Goal: Task Accomplishment & Management: Complete application form

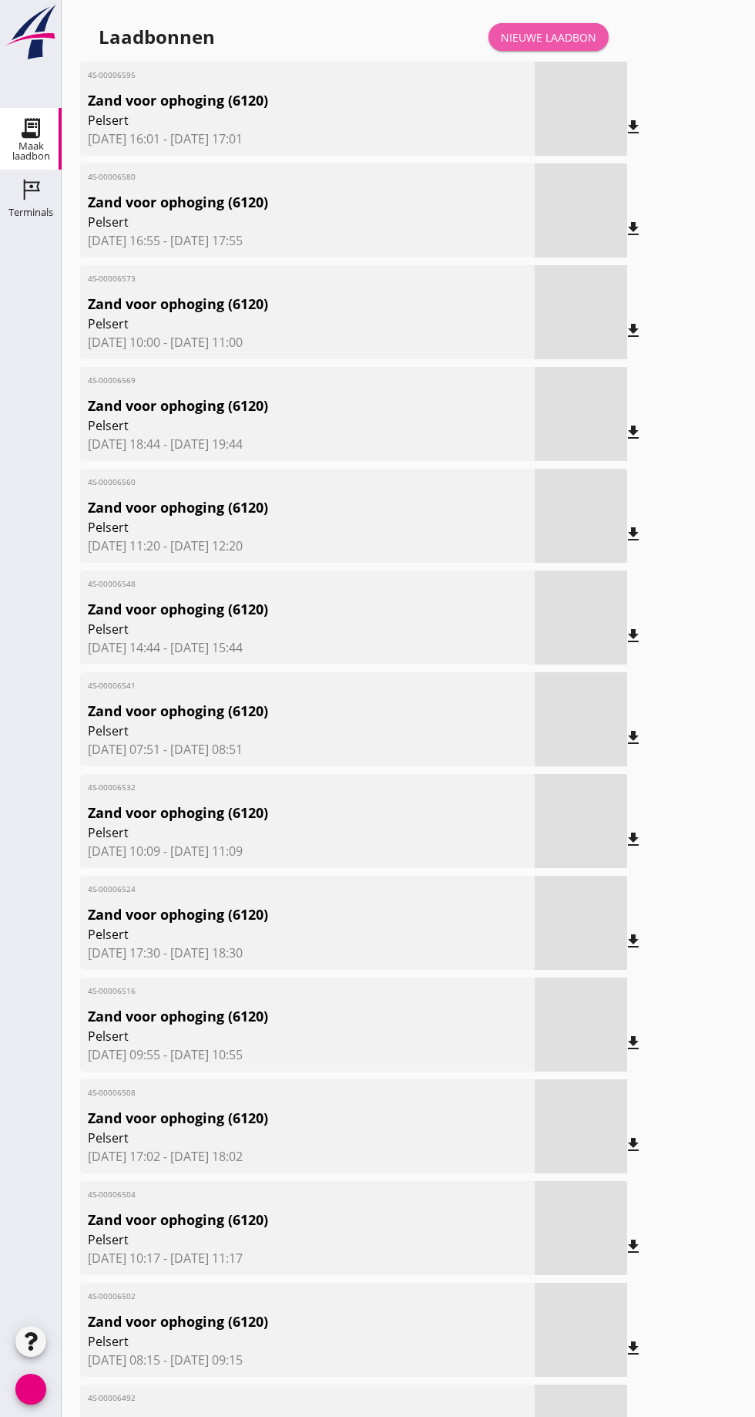
click at [540, 42] on font "Nieuwe laadbon" at bounding box center [549, 37] width 96 height 15
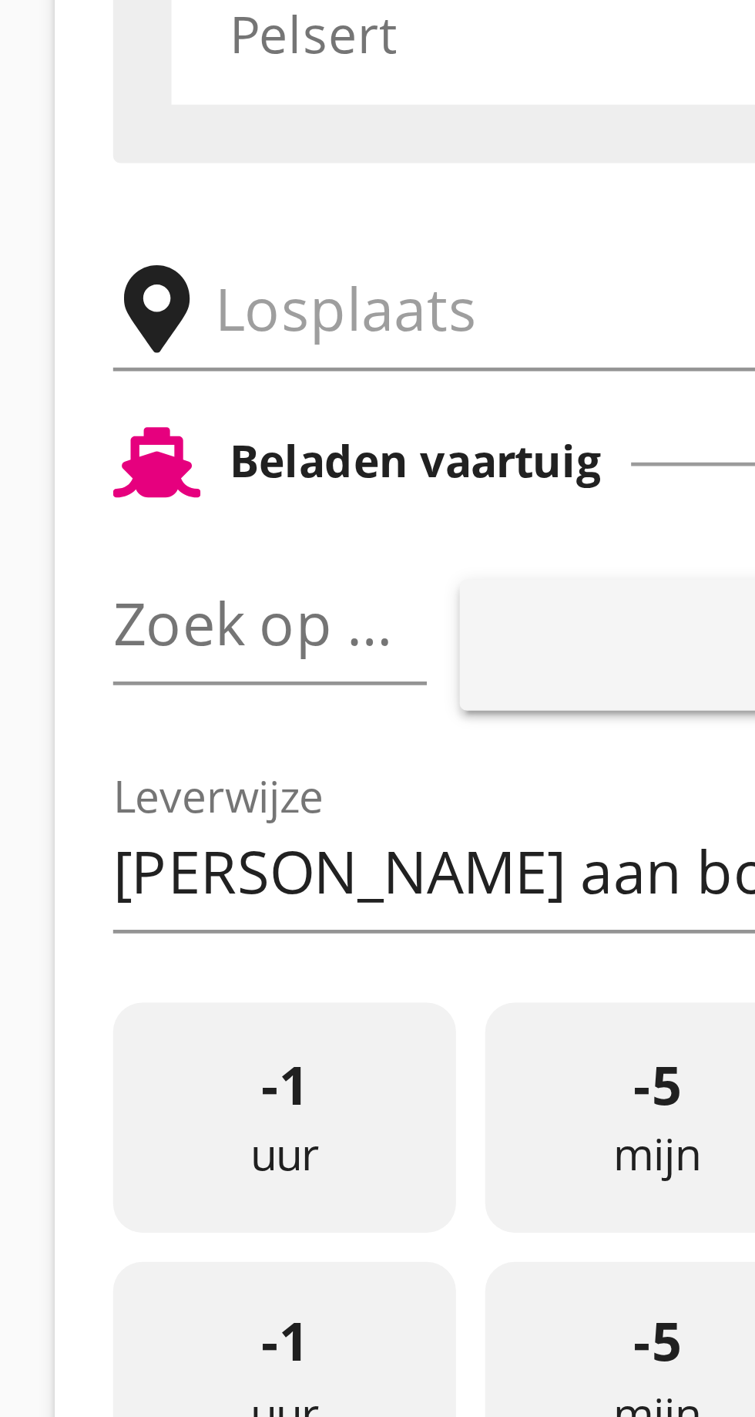
click at [137, 267] on input "text" at bounding box center [246, 267] width 264 height 25
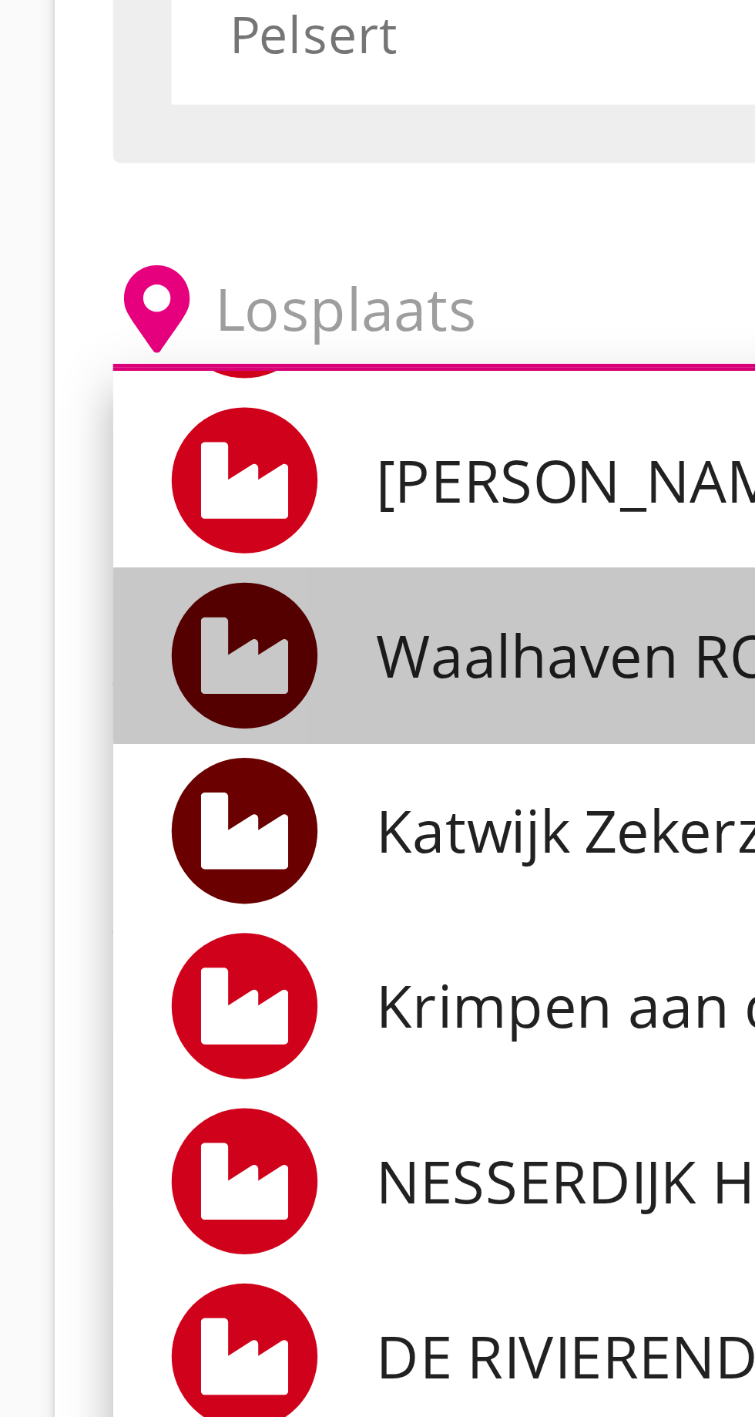
scroll to position [77, 0]
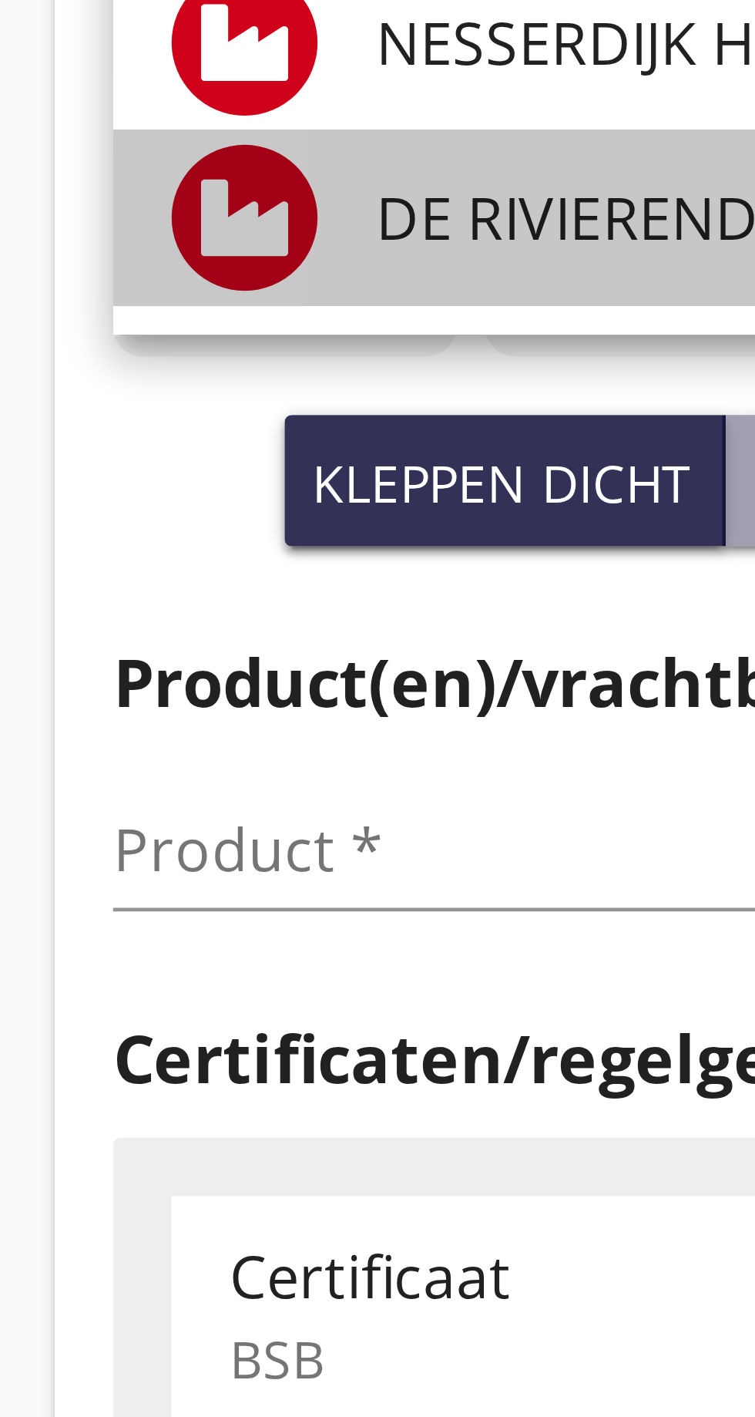
click at [189, 489] on font "DE RIVIERENDRIESPRONG BV PAPENDRECHT, [GEOGRAPHIC_DATA]" at bounding box center [341, 487] width 386 height 17
type input "DE RIVIERENDRIESPRONG B.V. [GEOGRAPHIC_DATA], [GEOGRAPHIC_DATA]"
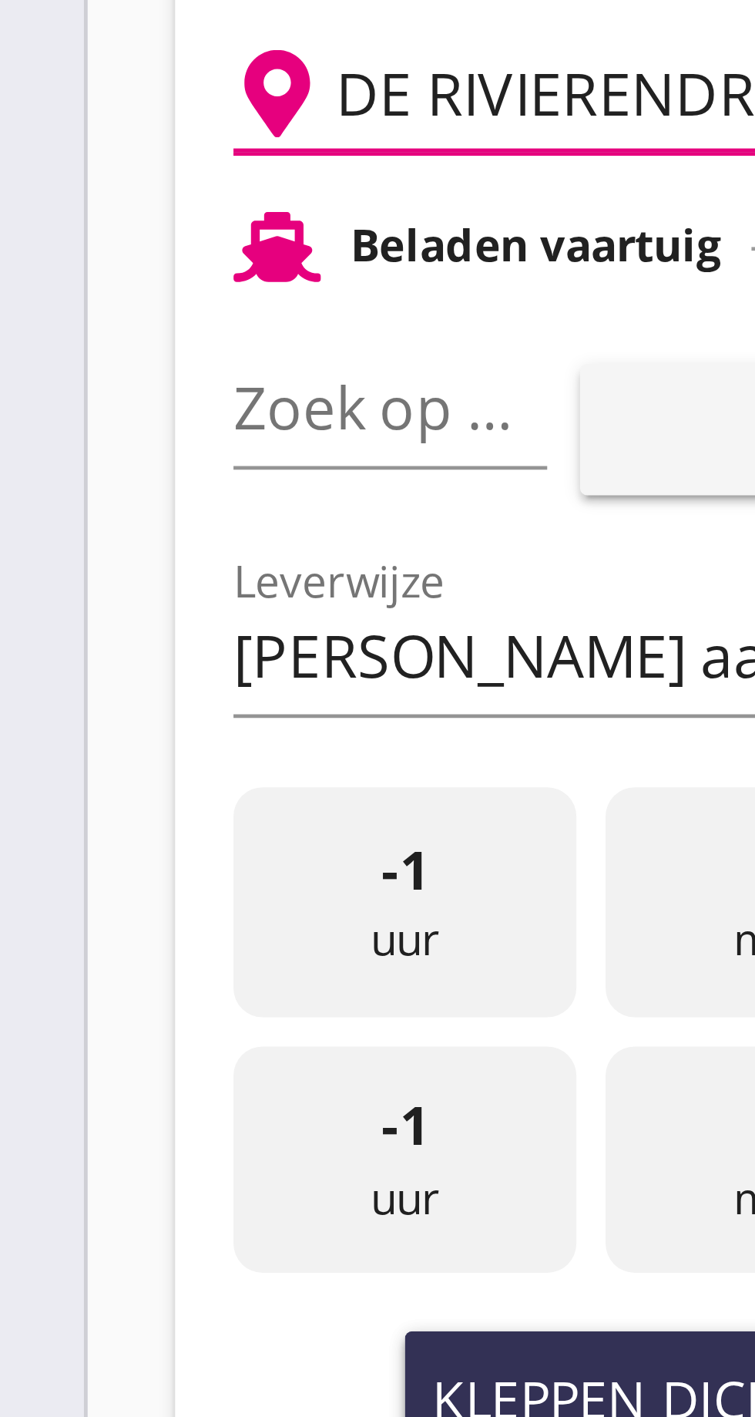
click at [134, 334] on font "pijl_drop_down" at bounding box center [149, 333] width 259 height 18
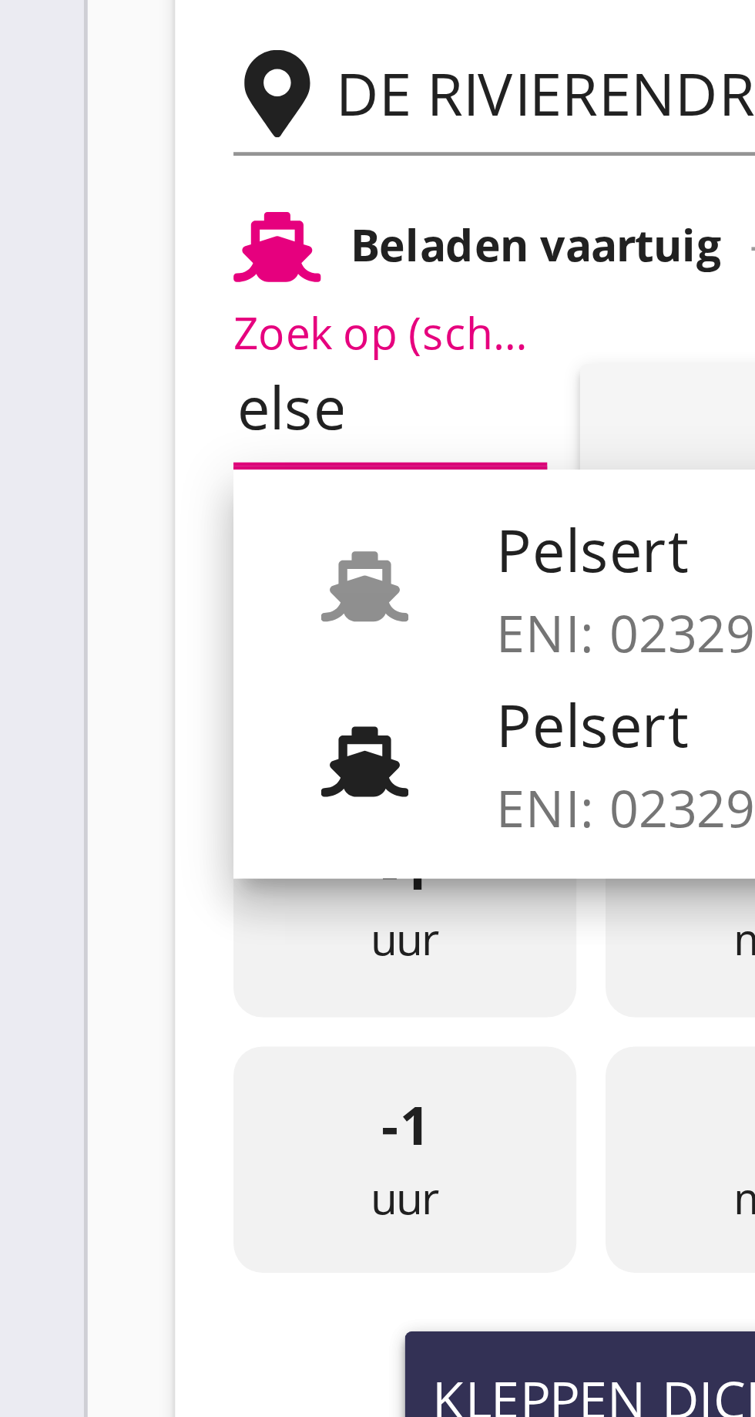
scroll to position [0, 12]
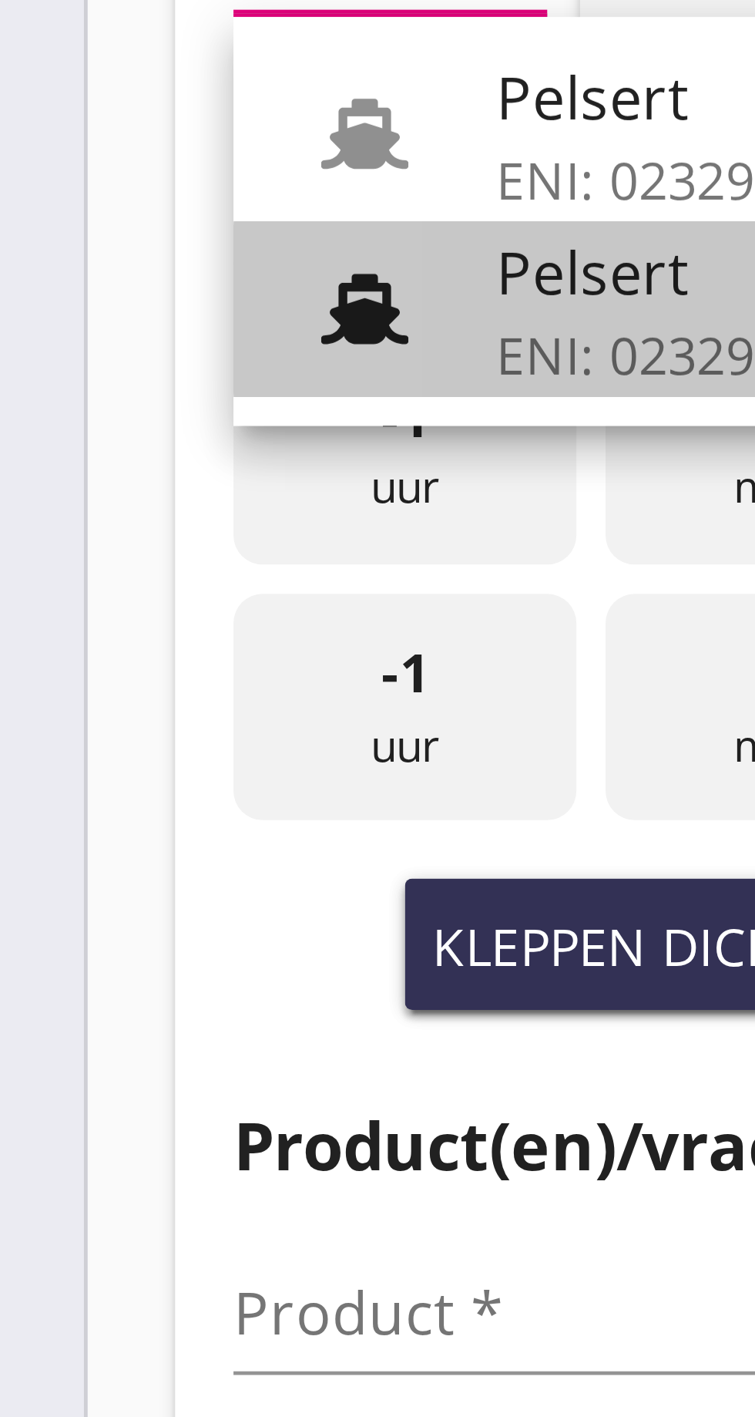
click at [162, 407] on font "Pelsert" at bounding box center [168, 400] width 41 height 17
type input "Pelsert"
type input "[PERSON_NAME]"
type input "1087"
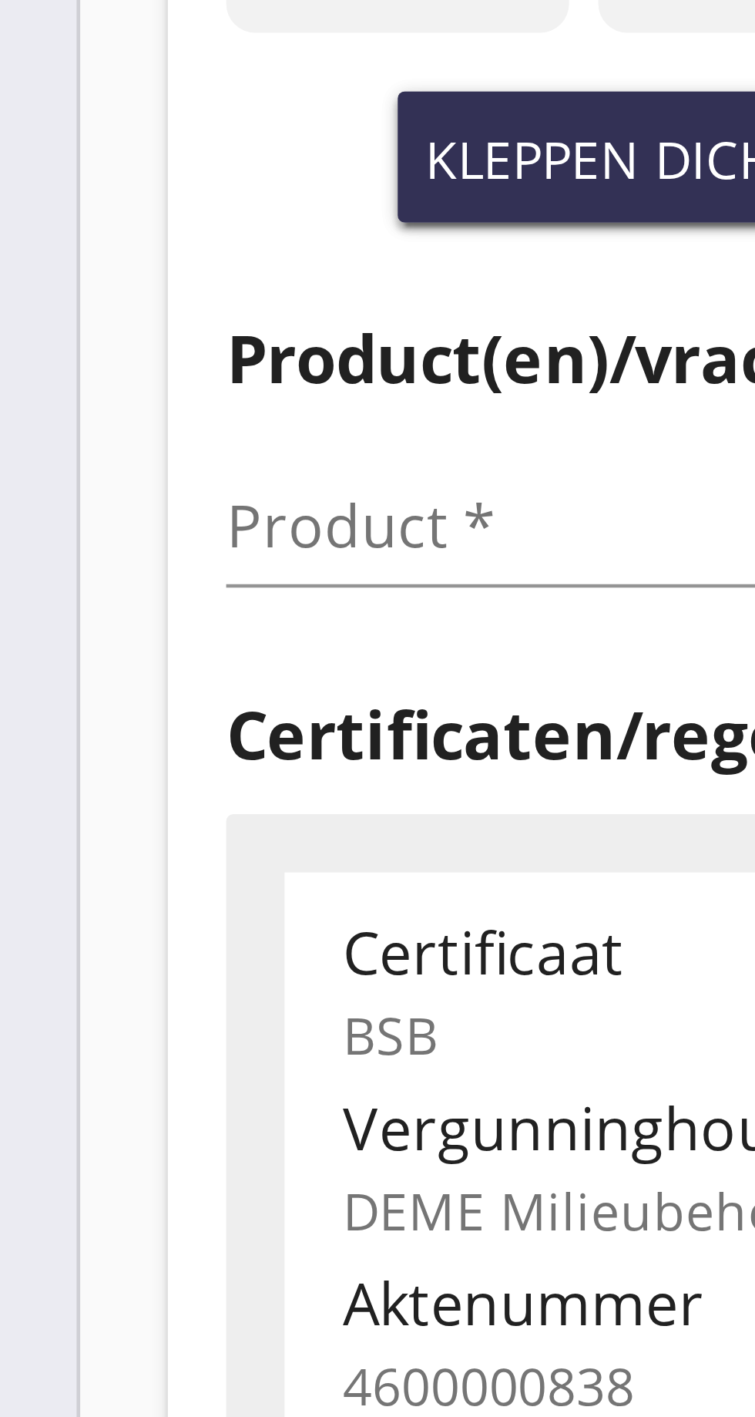
type input "Pelsert"
click at [123, 618] on input "Product *" at bounding box center [189, 620] width 194 height 25
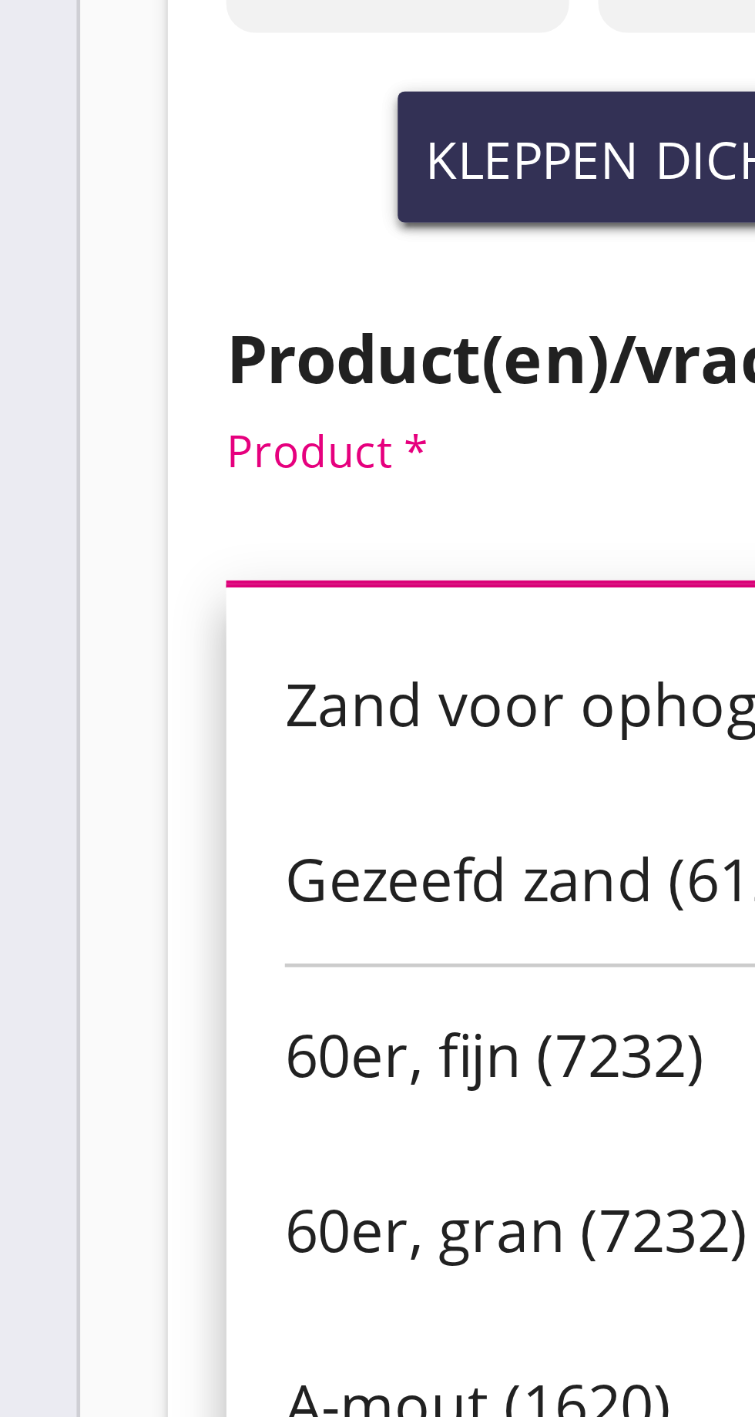
scroll to position [0, 0]
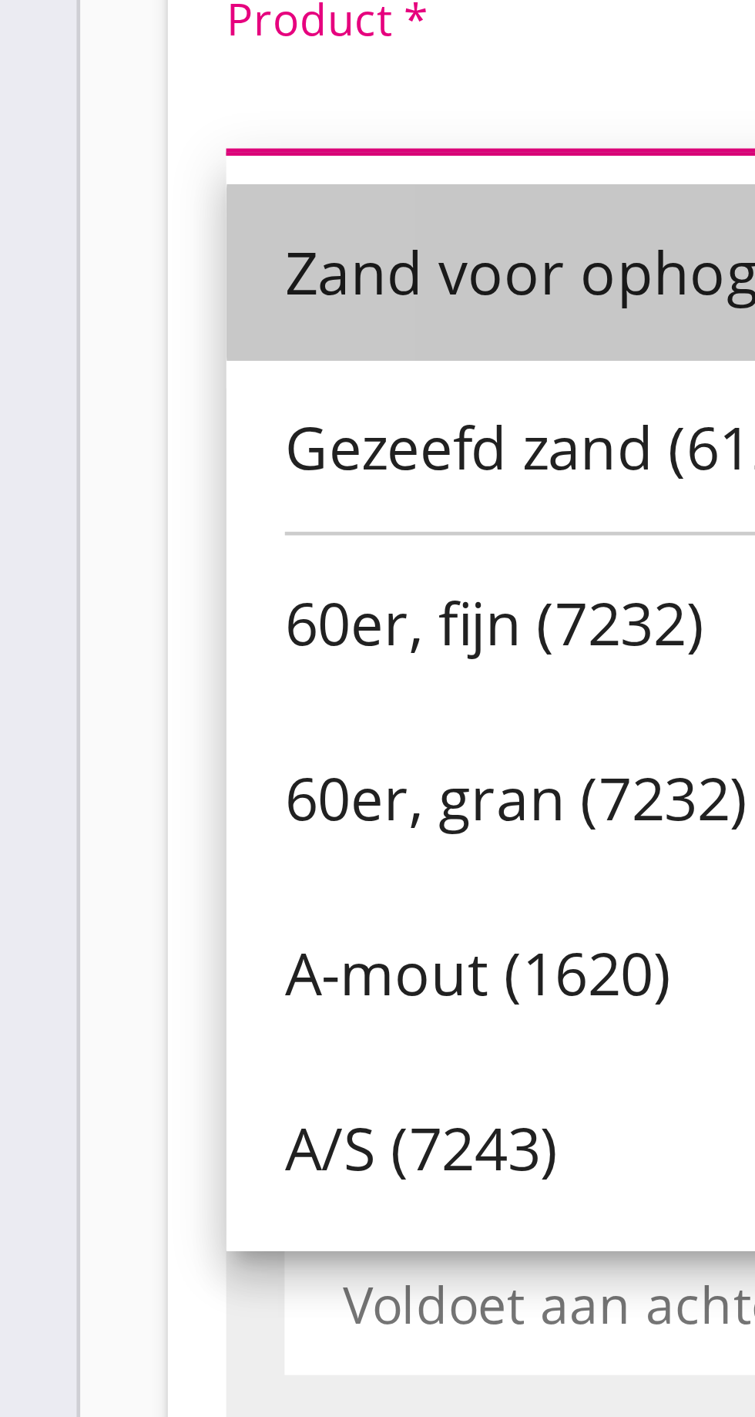
click at [151, 663] on font "Zand voor ophoging (6120)" at bounding box center [183, 658] width 156 height 17
type input "Zand voor ophoging (6120)"
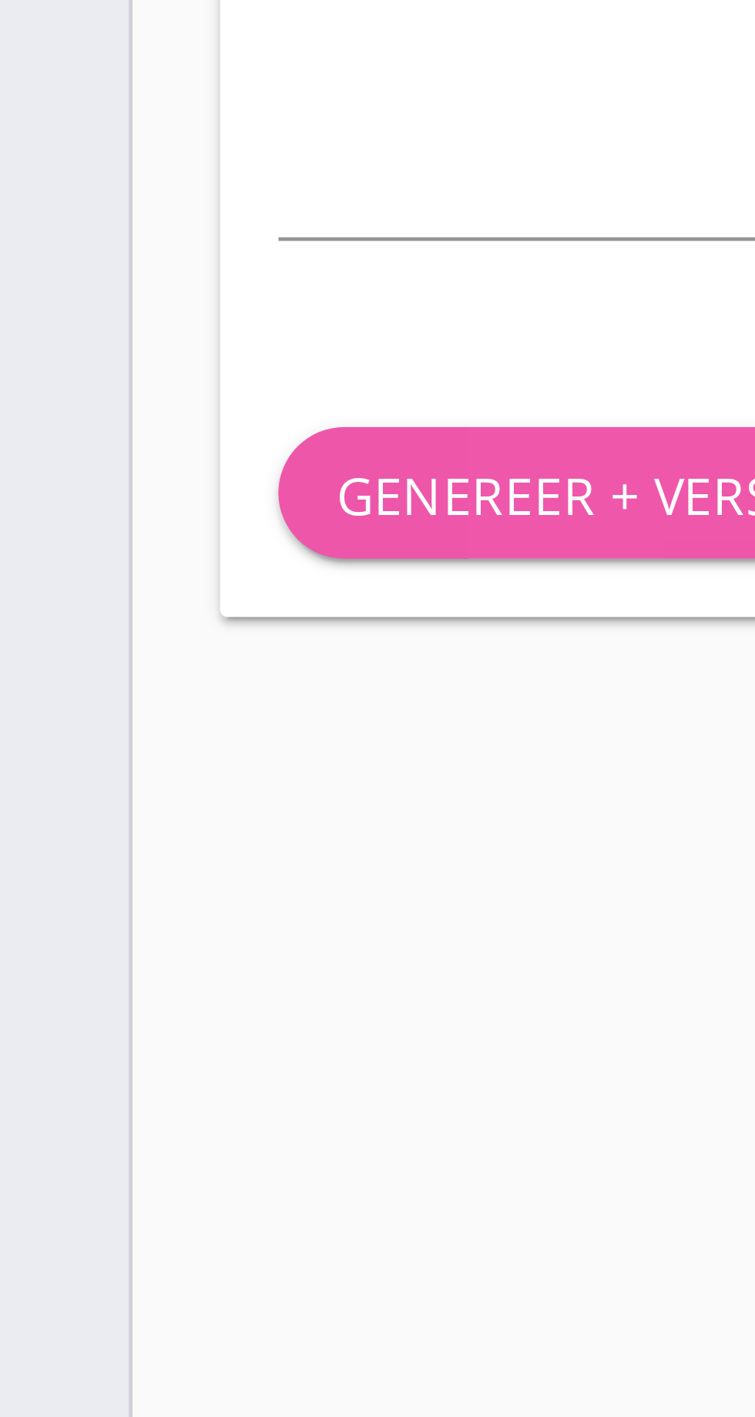
click at [154, 1058] on font "Genereer + verstuur" at bounding box center [165, 1057] width 121 height 15
